Goal: Task Accomplishment & Management: Use online tool/utility

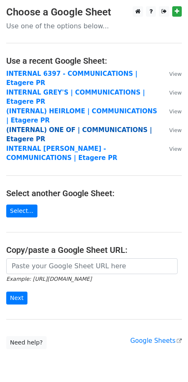
click at [48, 126] on strong "(INTERNAL) ONE OF | COMMUNICATIONS | Etagere PR" at bounding box center [79, 134] width 146 height 17
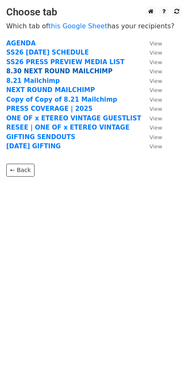
click at [25, 72] on strong "8.30 NEXT ROUND MAILCHIMP" at bounding box center [59, 72] width 107 height 8
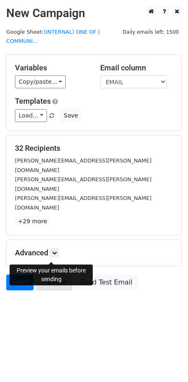
click at [49, 275] on link "Preview" at bounding box center [54, 283] width 37 height 16
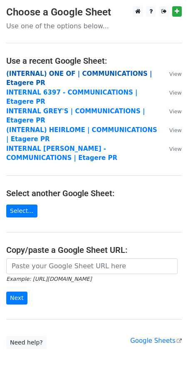
click at [52, 75] on strong "(INTERNAL) ONE OF | COMMUNICATIONS | Etagere PR" at bounding box center [79, 78] width 146 height 17
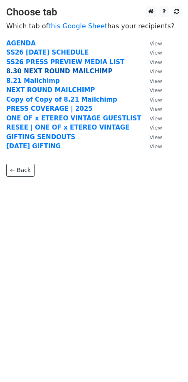
click at [28, 72] on strong "8.30 NEXT ROUND MAILCHIMP" at bounding box center [59, 72] width 107 height 8
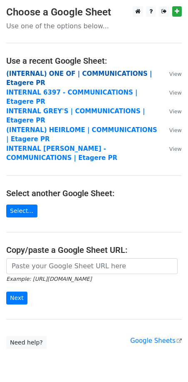
click at [41, 77] on strong "(INTERNAL) ONE OF | COMMUNICATIONS | Etagere PR" at bounding box center [79, 78] width 146 height 17
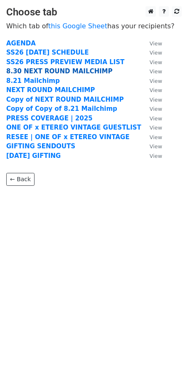
click at [53, 74] on strong "8.30 NEXT ROUND MAILCHIMP" at bounding box center [59, 72] width 107 height 8
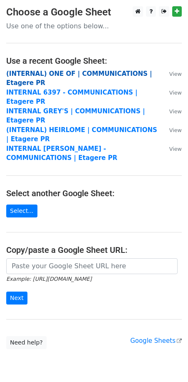
click at [36, 71] on strong "(INTERNAL) ONE OF | COMMUNICATIONS | Etagere PR" at bounding box center [79, 78] width 146 height 17
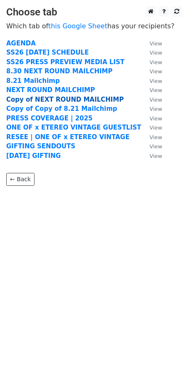
click at [34, 99] on strong "Copy of NEXT ROUND MAILCHIMP" at bounding box center [65, 100] width 118 height 8
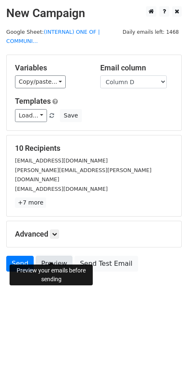
click at [54, 261] on link "Preview" at bounding box center [54, 264] width 37 height 16
click at [47, 259] on link "Preview" at bounding box center [54, 264] width 37 height 16
click at [54, 257] on link "Preview" at bounding box center [54, 264] width 37 height 16
click at [43, 256] on link "Preview" at bounding box center [54, 264] width 37 height 16
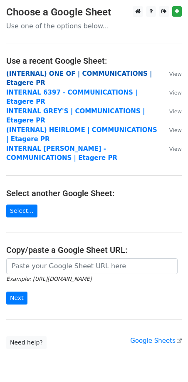
click at [52, 72] on strong "(INTERNAL) ONE OF | COMMUNICATIONS | Etagere PR" at bounding box center [79, 78] width 146 height 17
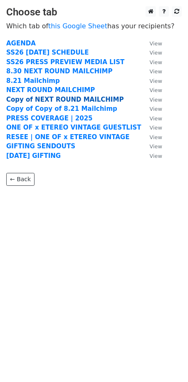
click at [40, 98] on strong "Copy of NEXT ROUND MAILCHIMP" at bounding box center [65, 100] width 118 height 8
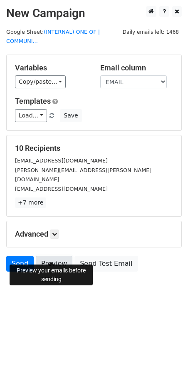
click at [47, 256] on link "Preview" at bounding box center [54, 264] width 37 height 16
click at [45, 244] on form "Variables Copy/paste... {{FIRST NAME}} {{LAST NAME}} {{EMAIL}} Email column FIR…" at bounding box center [94, 166] width 176 height 222
click at [46, 256] on link "Preview" at bounding box center [54, 264] width 37 height 16
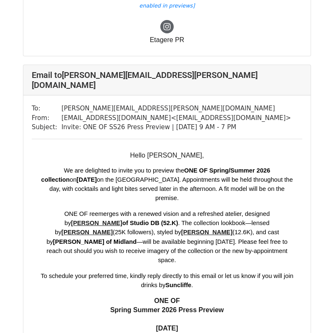
scroll to position [3853, 0]
